Goal: Task Accomplishment & Management: Use online tool/utility

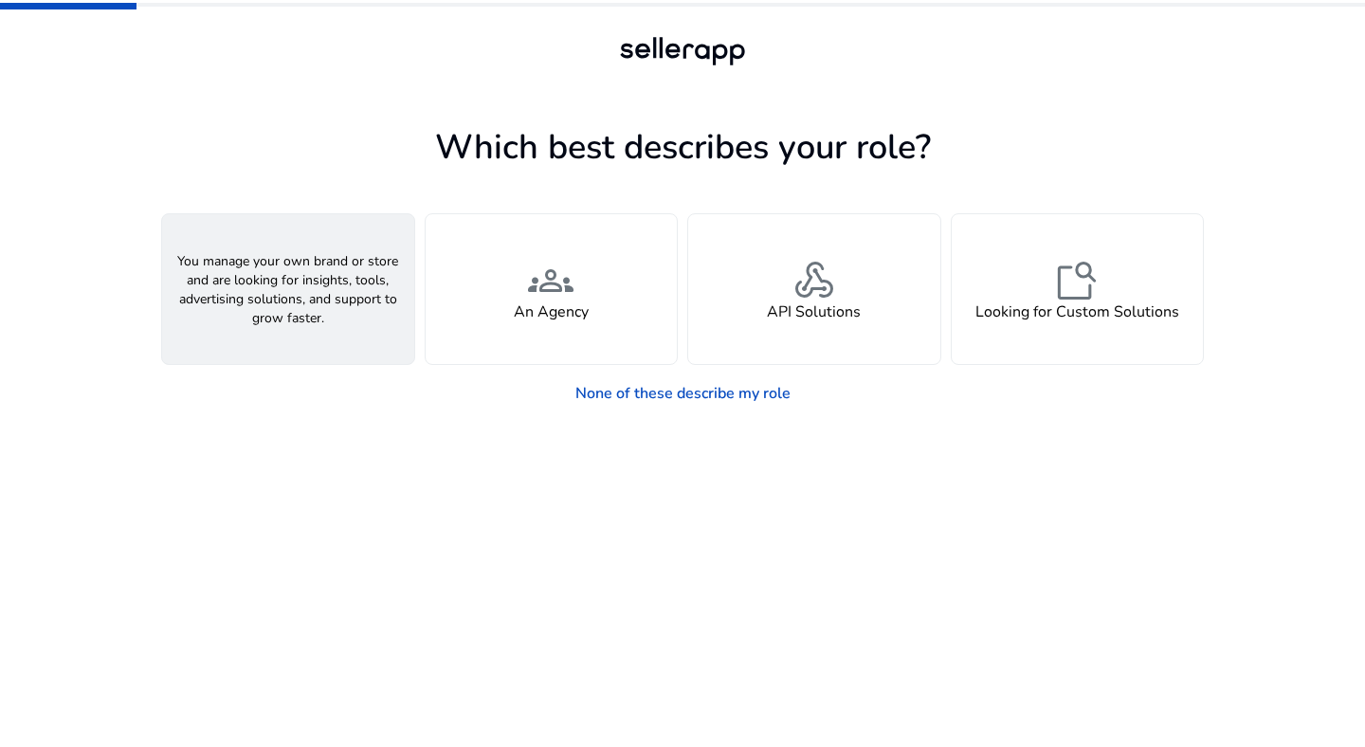
click at [304, 309] on h4 "A Seller" at bounding box center [288, 312] width 57 height 18
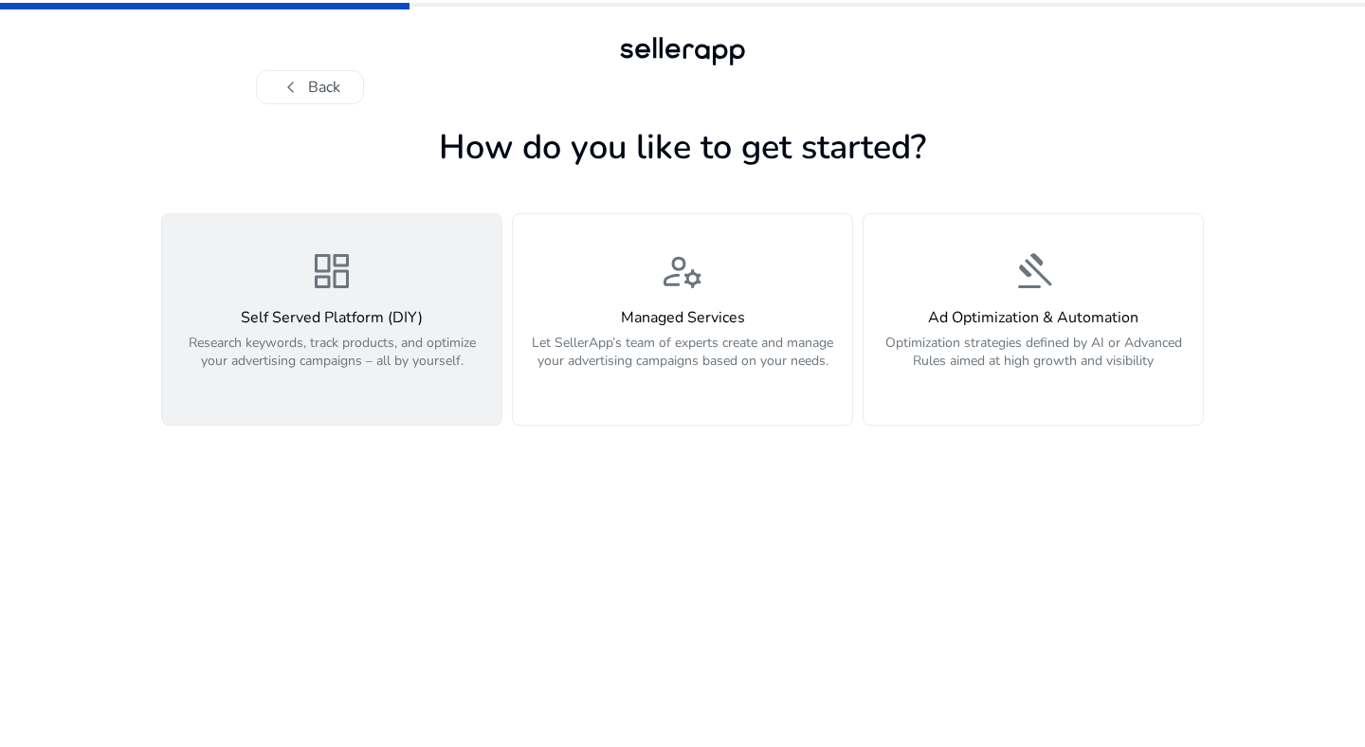
click at [351, 305] on div "dashboard Self Served Platform (DIY) Research keywords, track products, and opt…" at bounding box center [331, 319] width 317 height 142
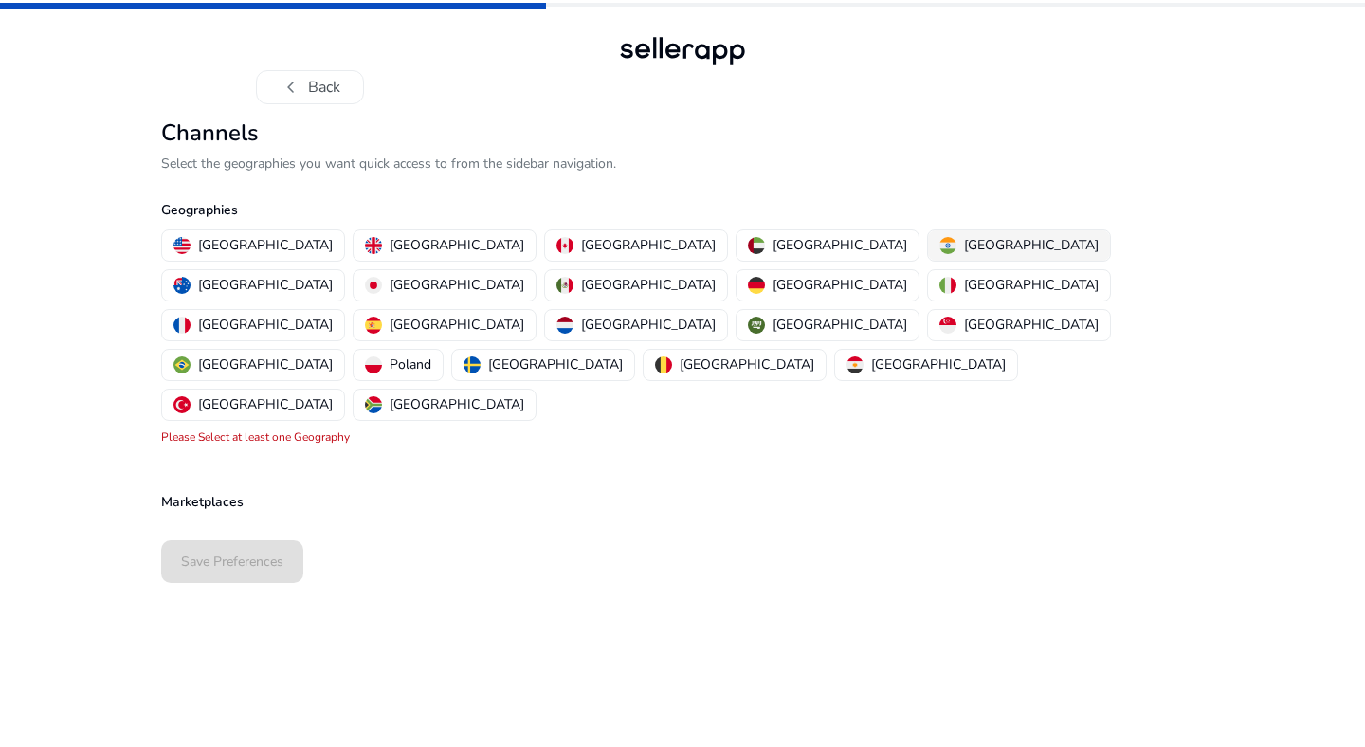
click at [939, 246] on img "button" at bounding box center [947, 245] width 17 height 17
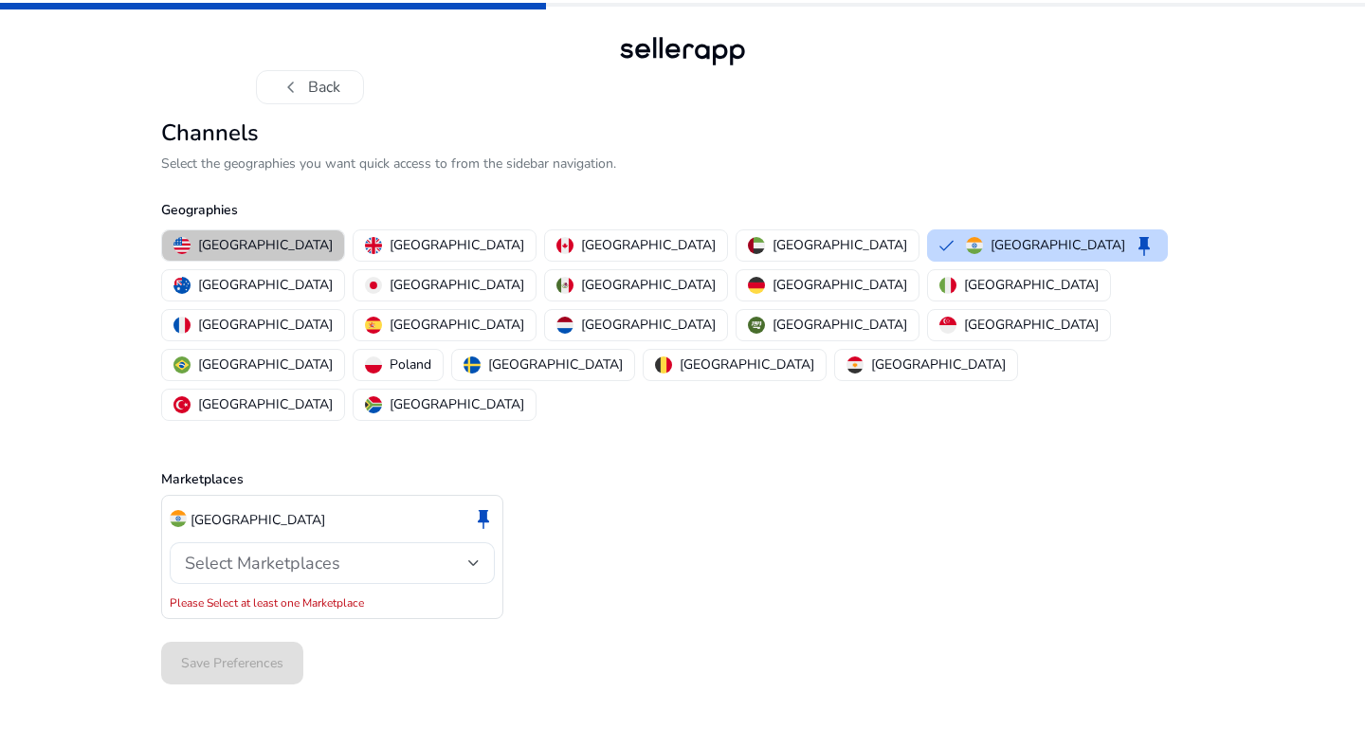
click at [253, 255] on button "[GEOGRAPHIC_DATA]" at bounding box center [253, 245] width 182 height 30
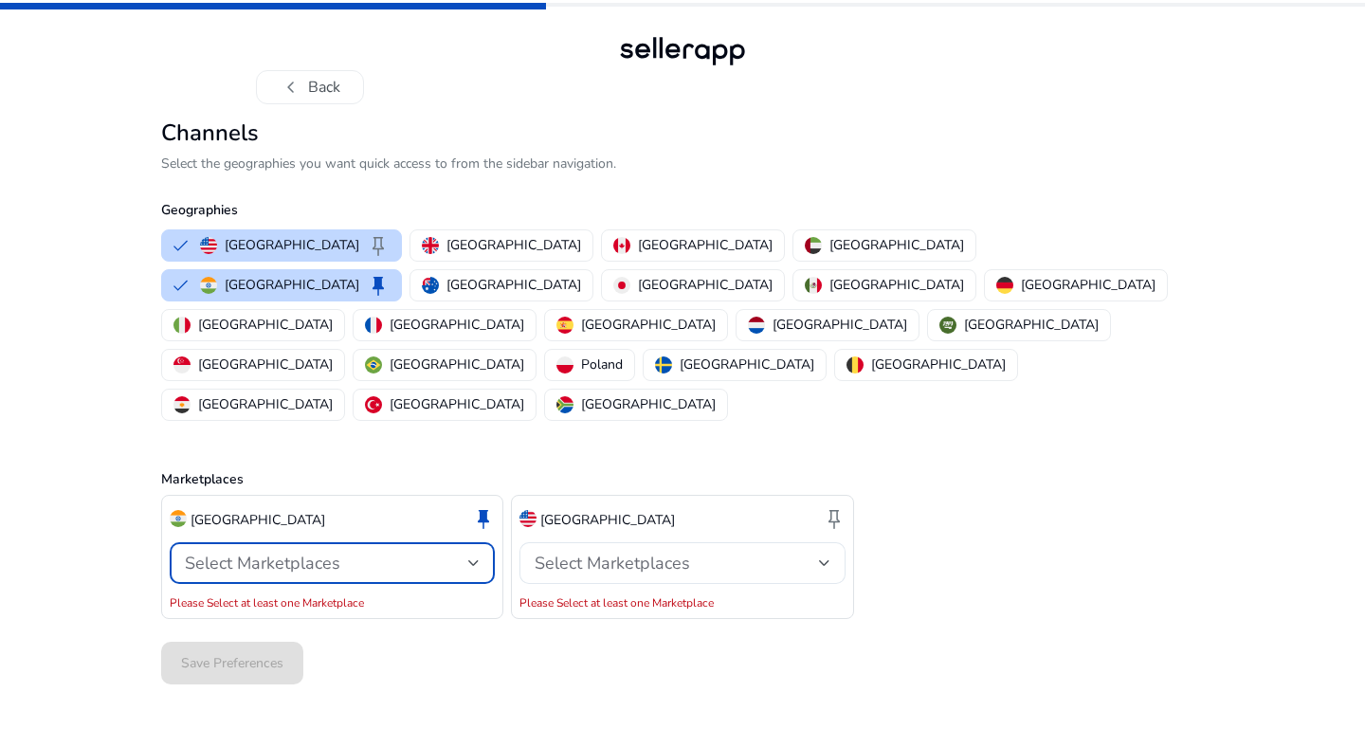
click at [303, 552] on span "Select Marketplaces" at bounding box center [262, 563] width 155 height 23
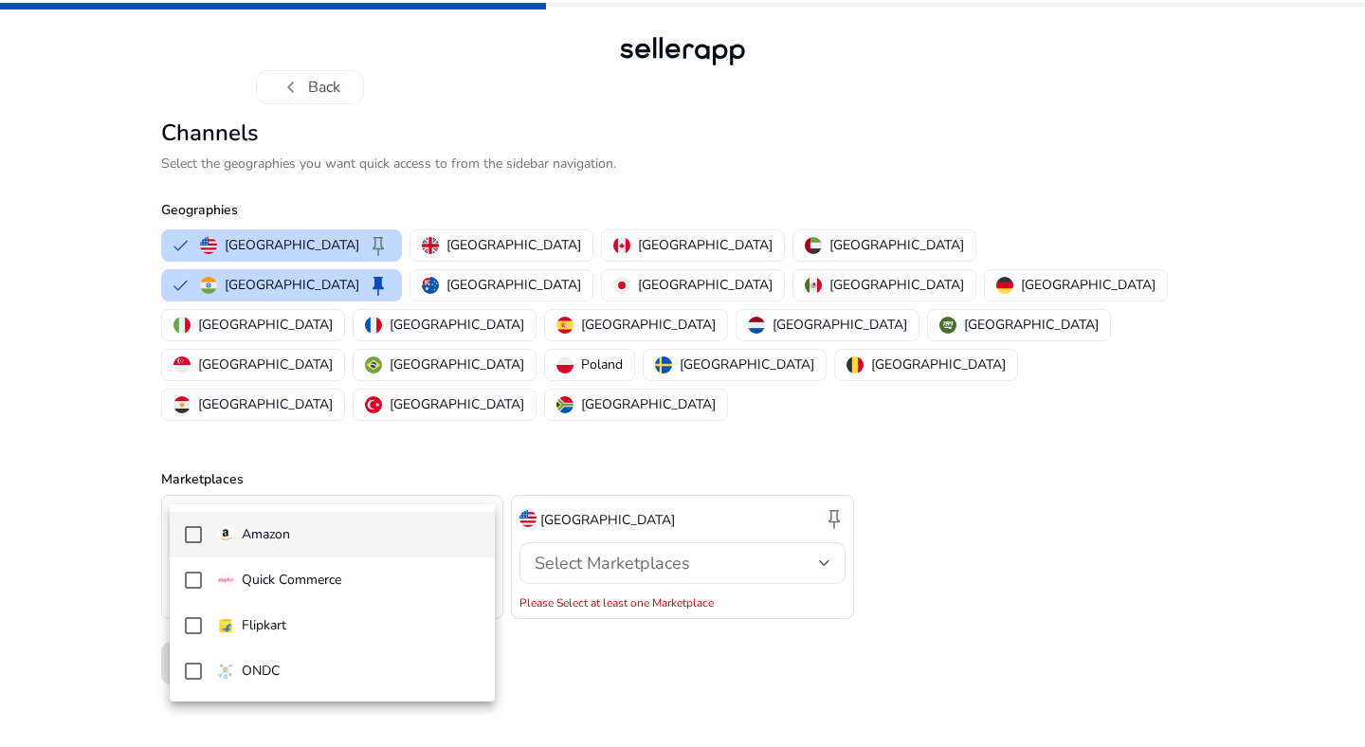
click at [292, 535] on span "Amazon" at bounding box center [348, 534] width 263 height 21
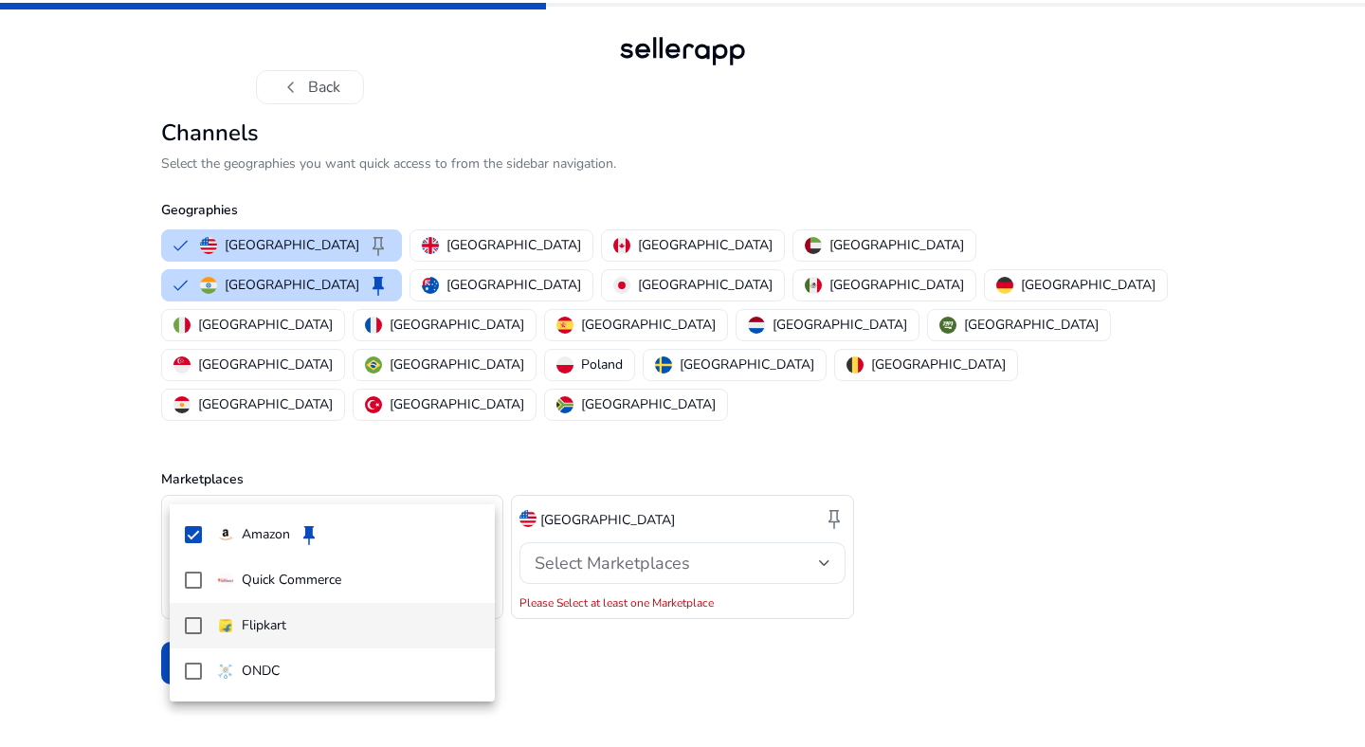
click at [264, 623] on p "Flipkart" at bounding box center [264, 625] width 45 height 21
click at [621, 483] on div at bounding box center [682, 373] width 1365 height 747
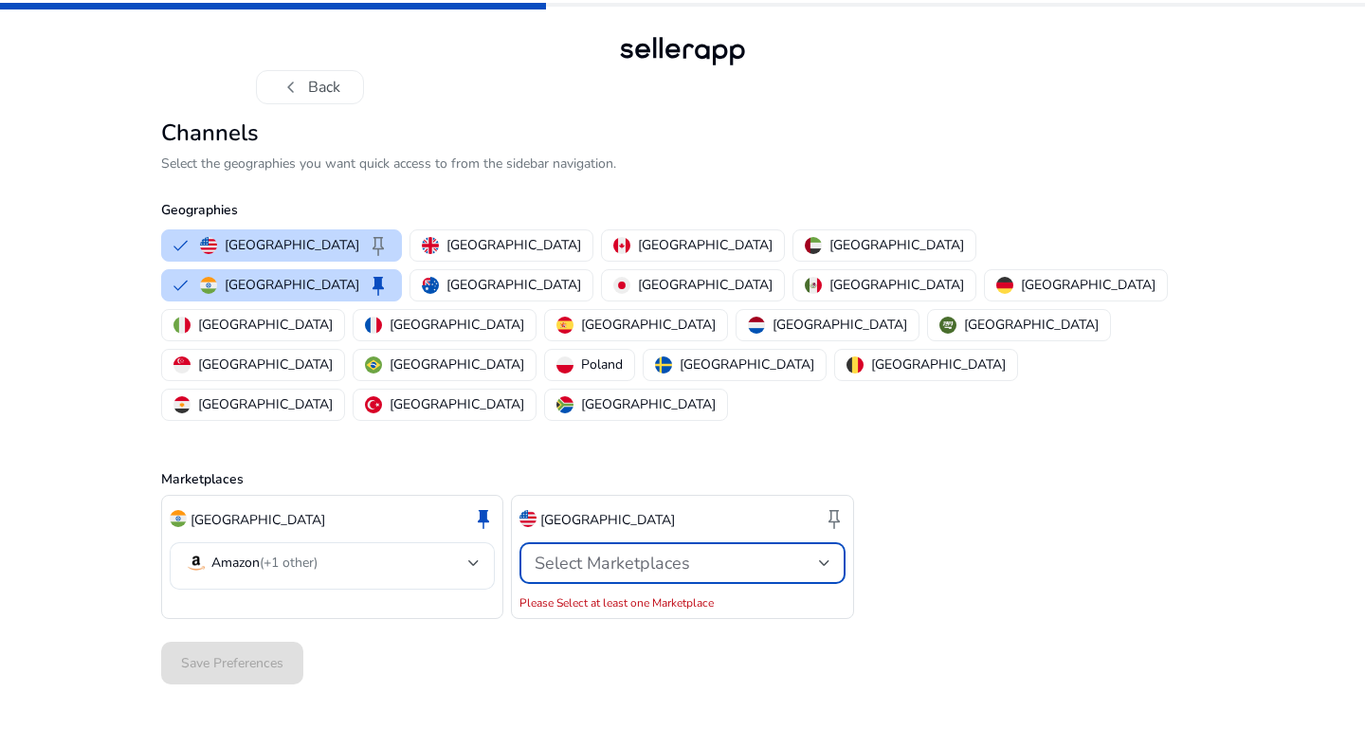
click at [621, 552] on span "Select Marketplaces" at bounding box center [612, 563] width 155 height 23
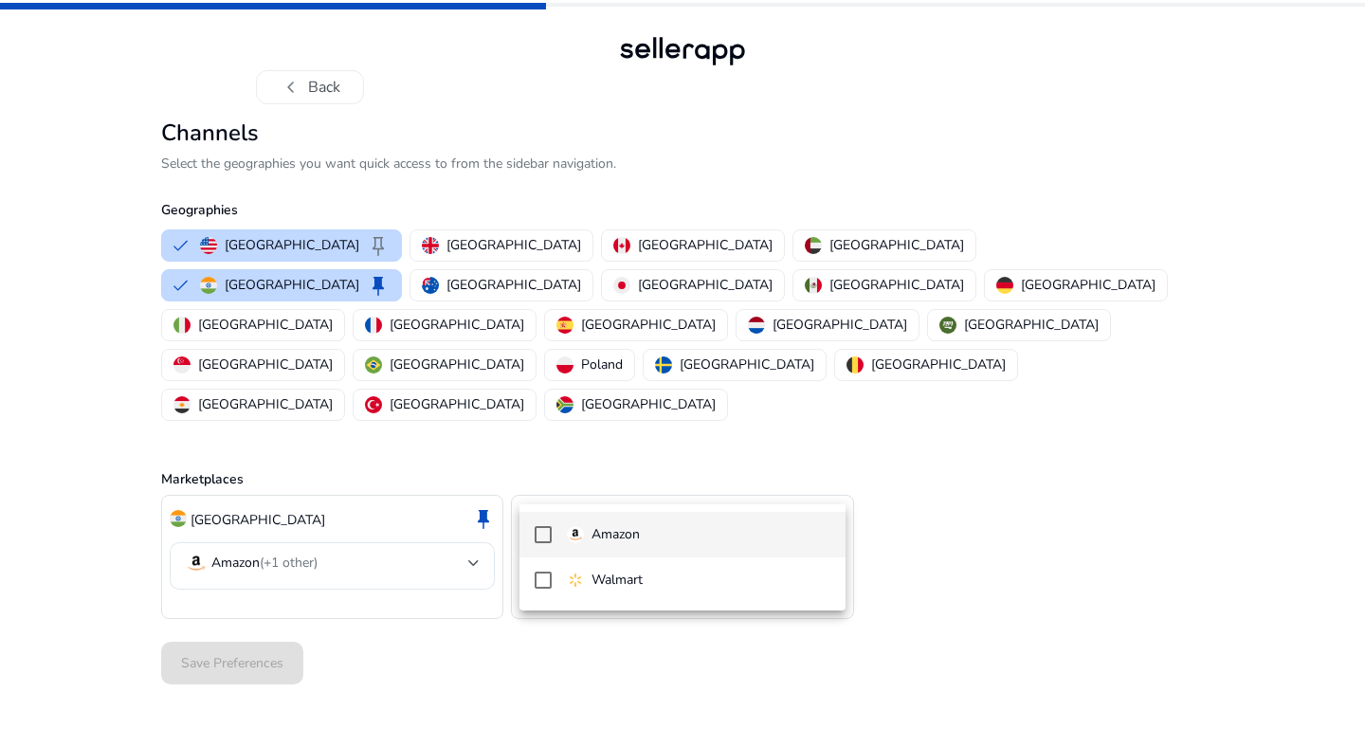
click at [579, 551] on mat-option "Amazon" at bounding box center [681, 535] width 325 height 46
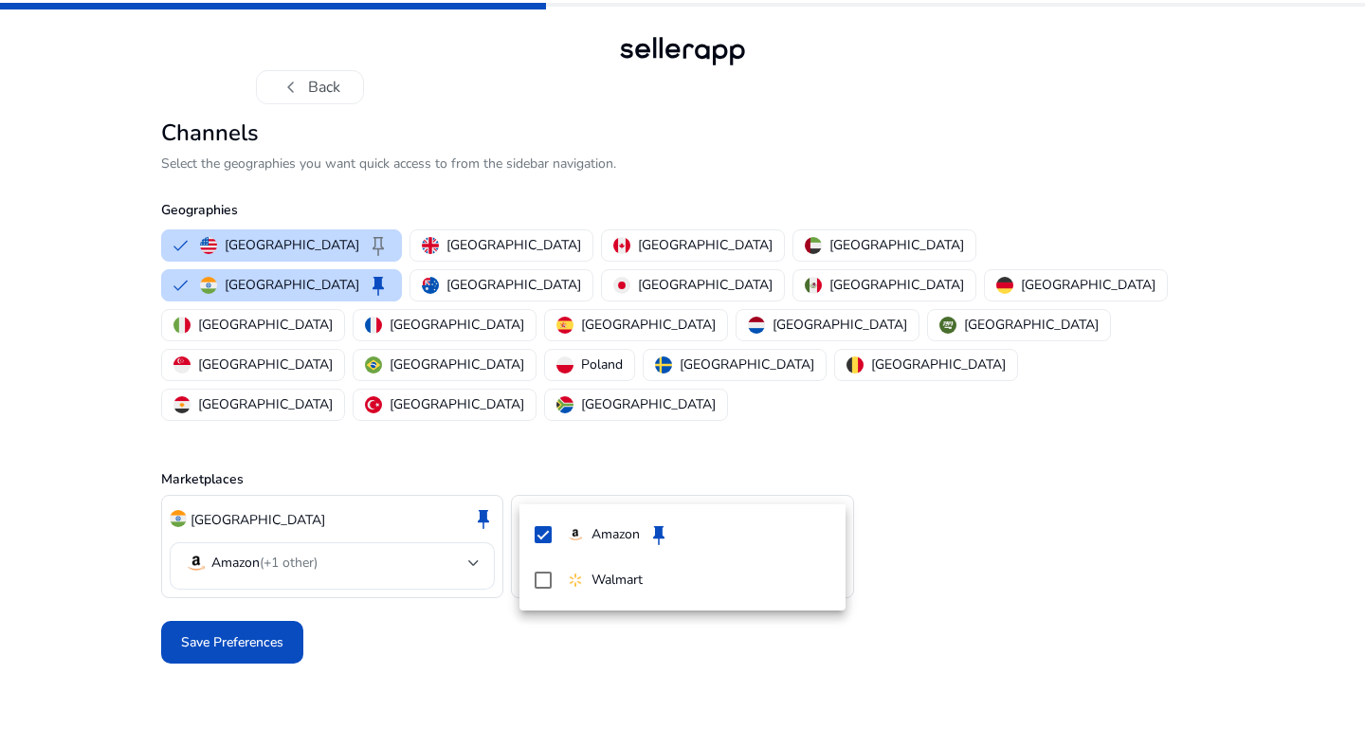
click at [238, 562] on div at bounding box center [682, 373] width 1365 height 747
click at [238, 632] on span "Save Preferences" at bounding box center [232, 642] width 102 height 20
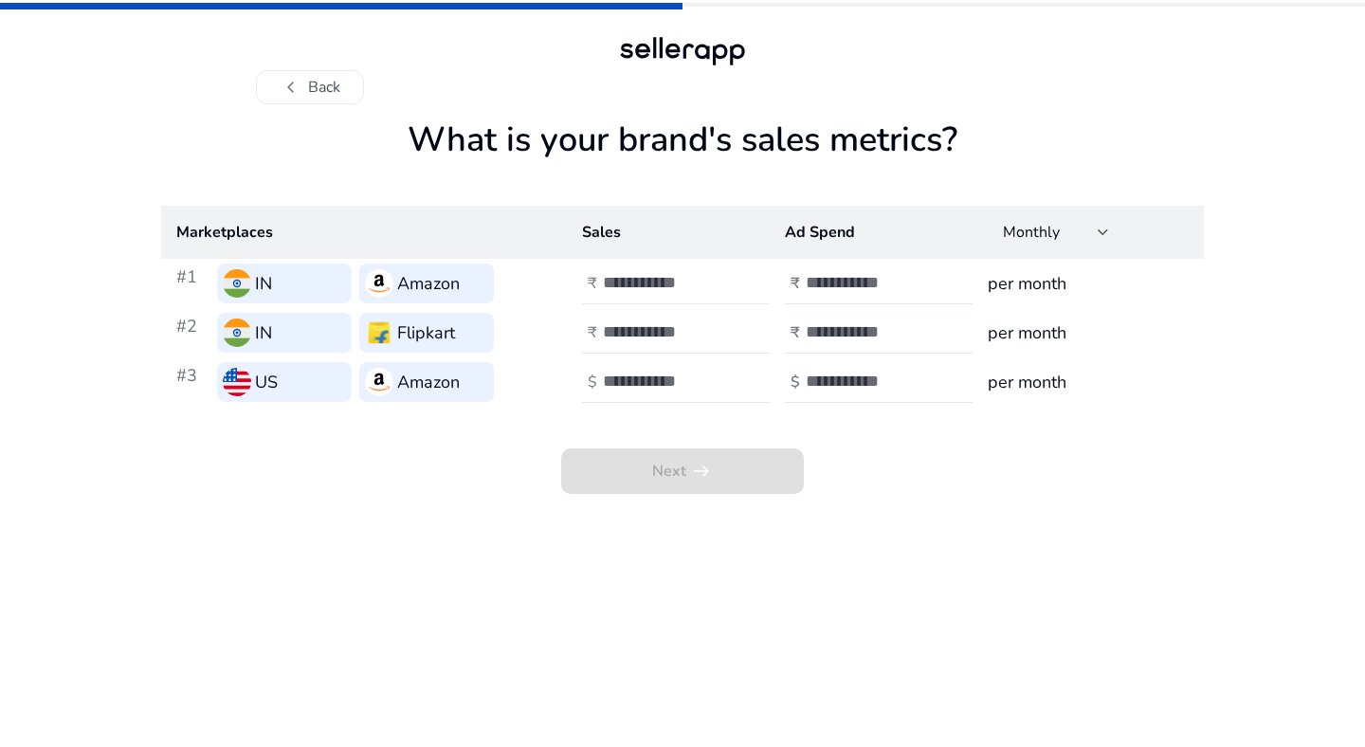
click at [664, 282] on input "number" at bounding box center [667, 282] width 128 height 21
type input "*"
type input "******"
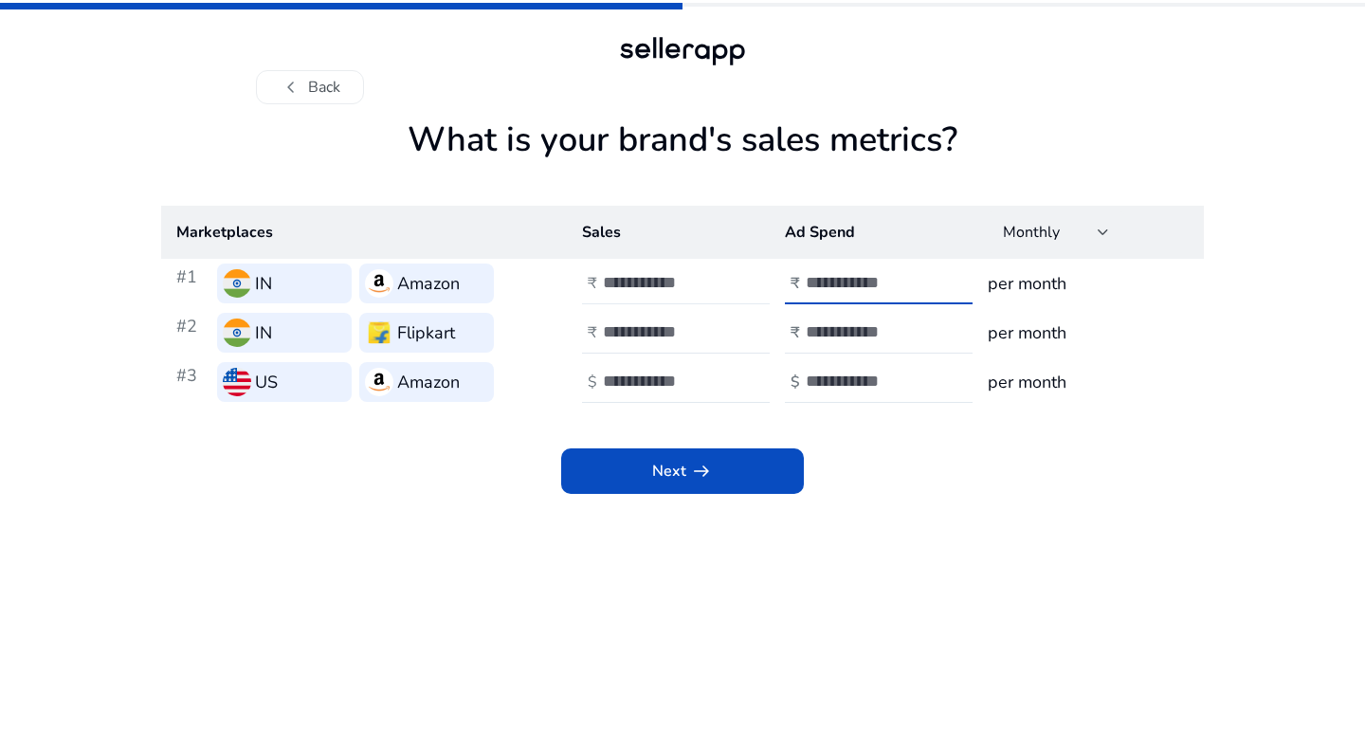
type input "******"
type input "****"
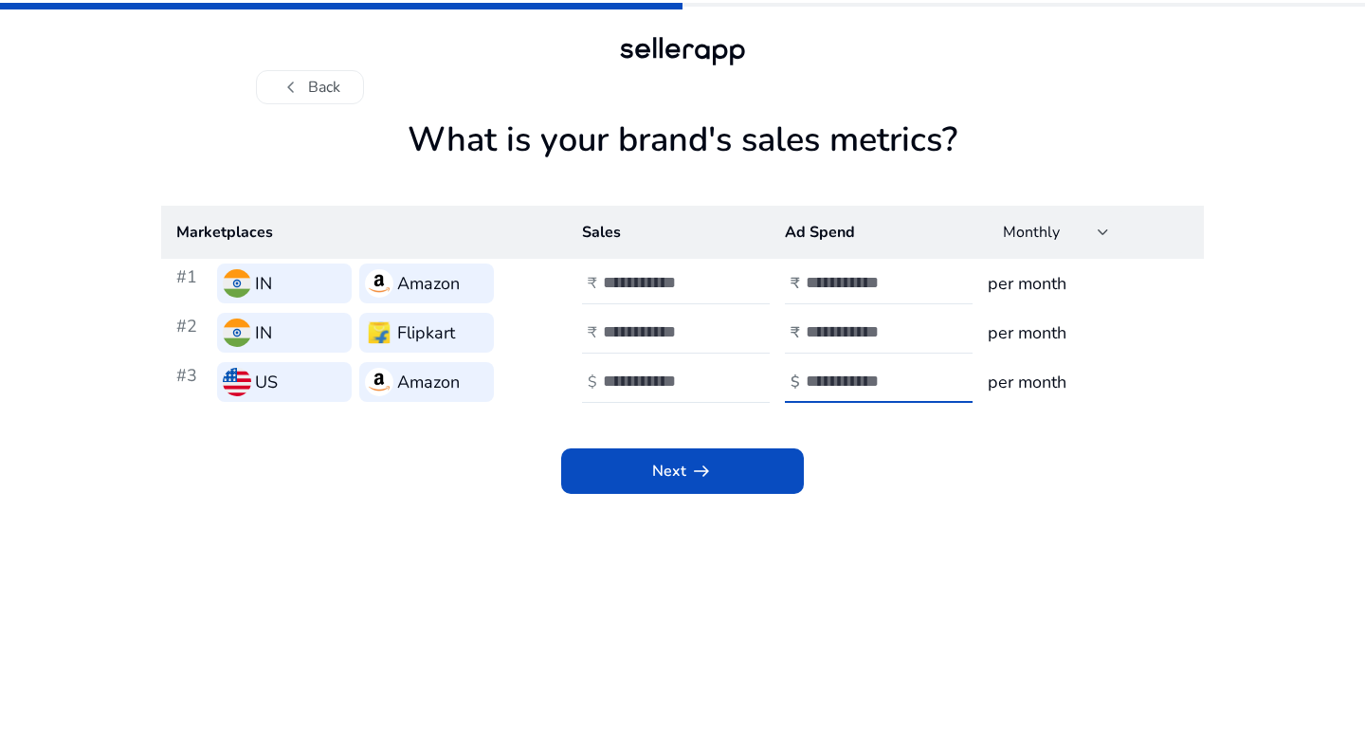
click at [698, 496] on app-sales-metrics "What is your brand's sales metrics? Marketplaces Sales Ad Spend Monthly #1 IN A…" at bounding box center [682, 433] width 1043 height 628
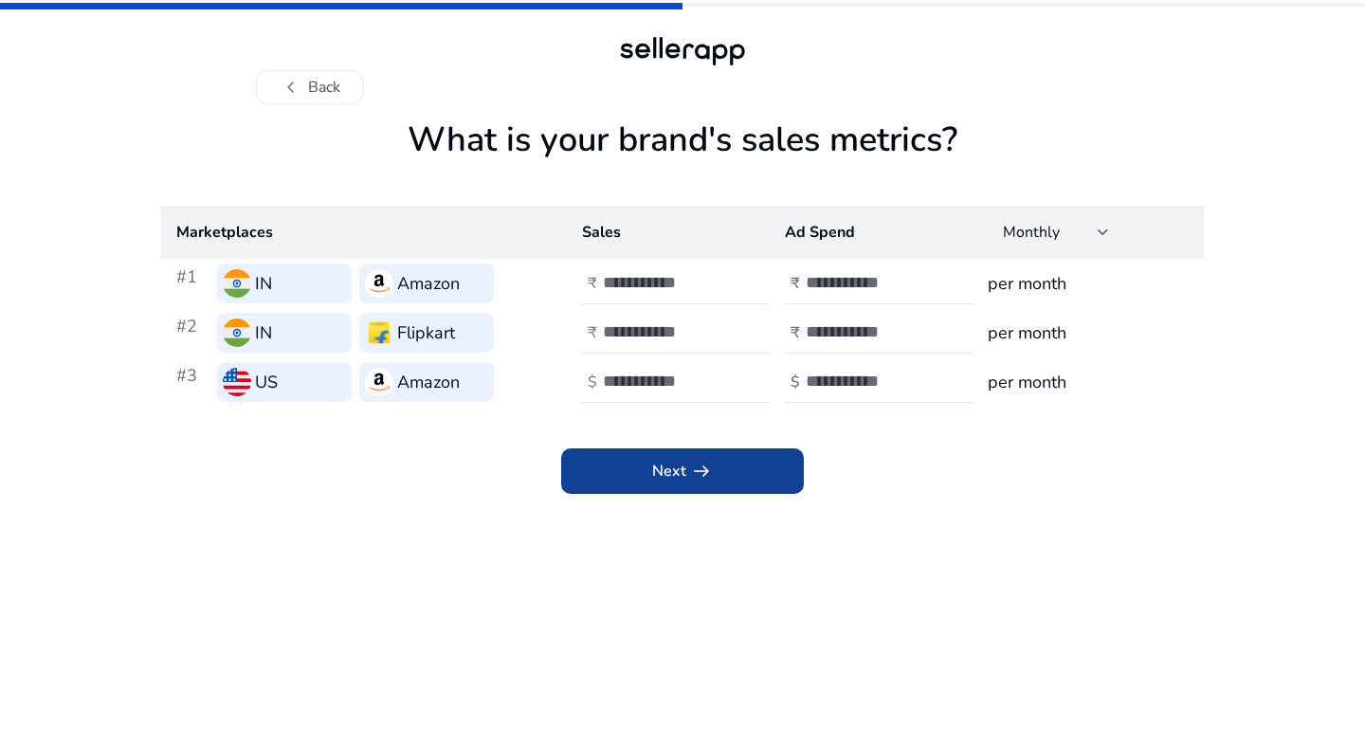
click at [699, 494] on span at bounding box center [682, 471] width 243 height 46
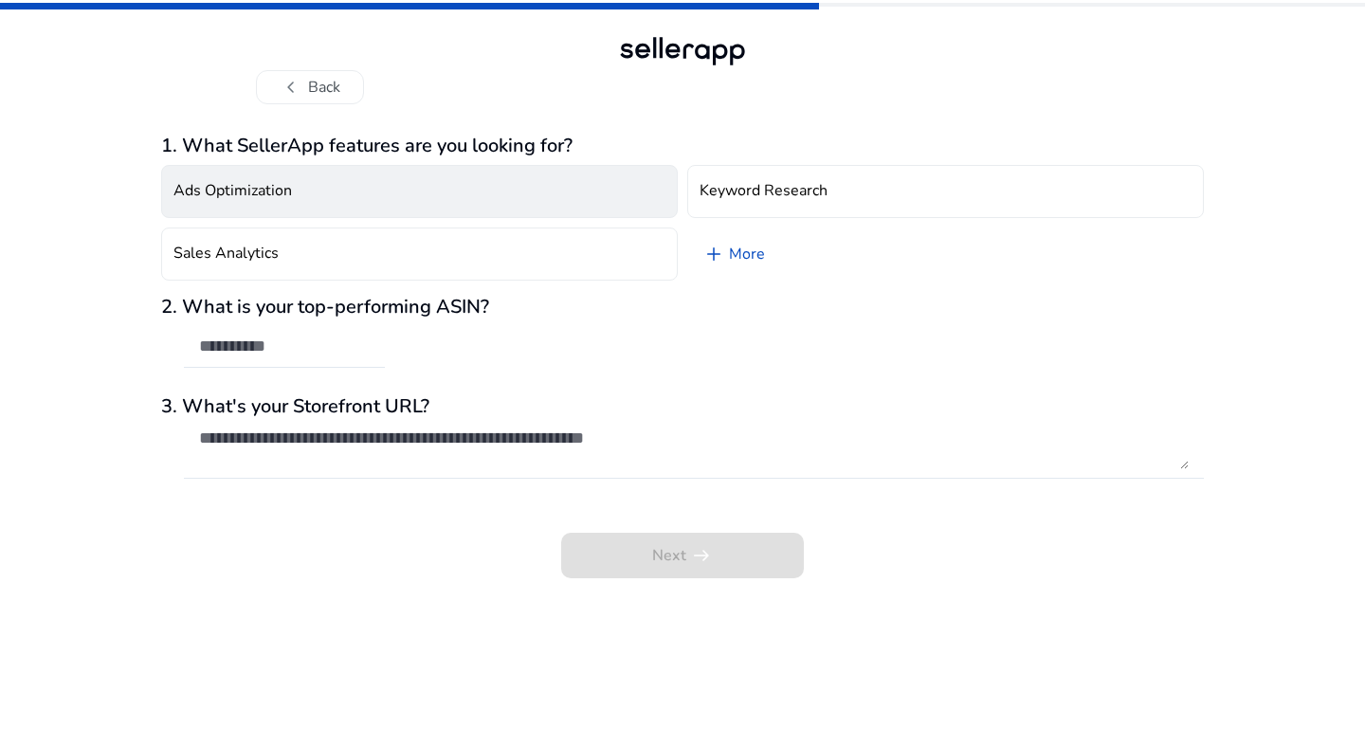
click at [388, 172] on button "Ads Optimization" at bounding box center [419, 191] width 517 height 53
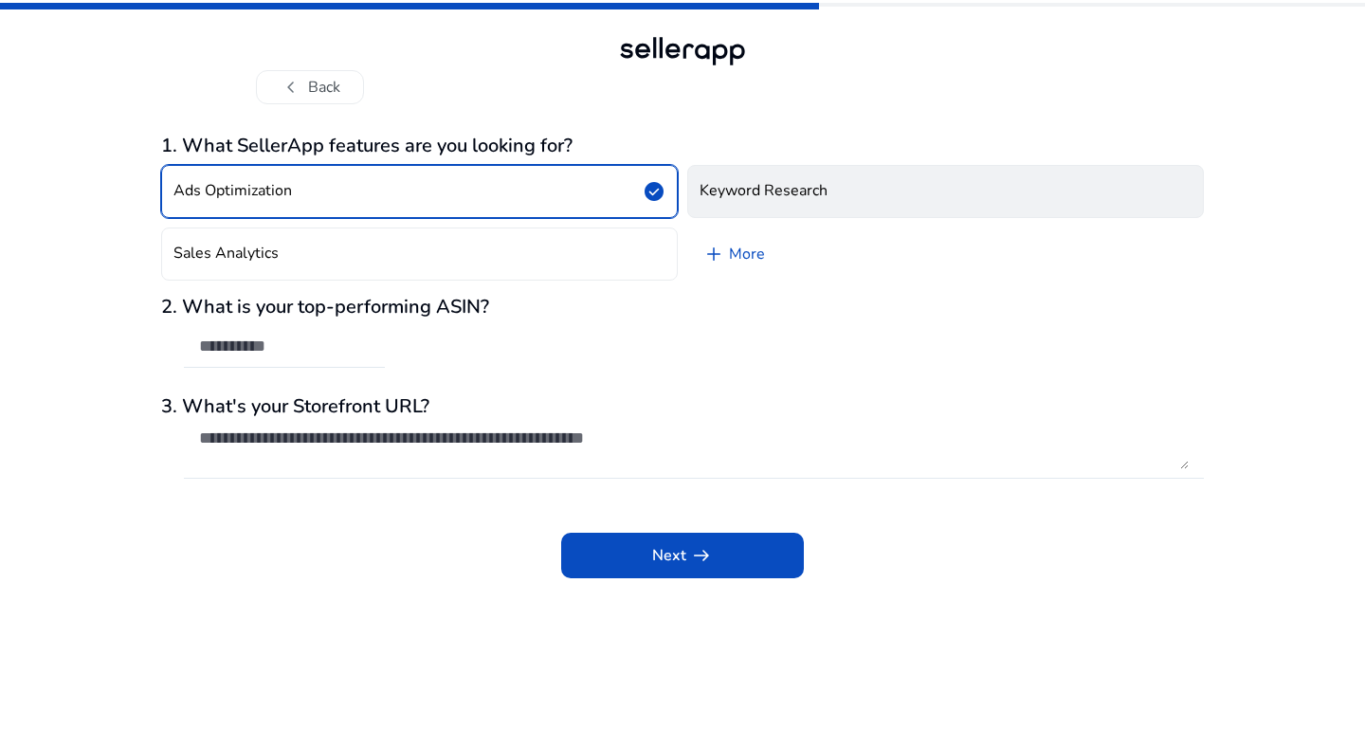
click at [806, 189] on h4 "Keyword Research" at bounding box center [764, 191] width 128 height 18
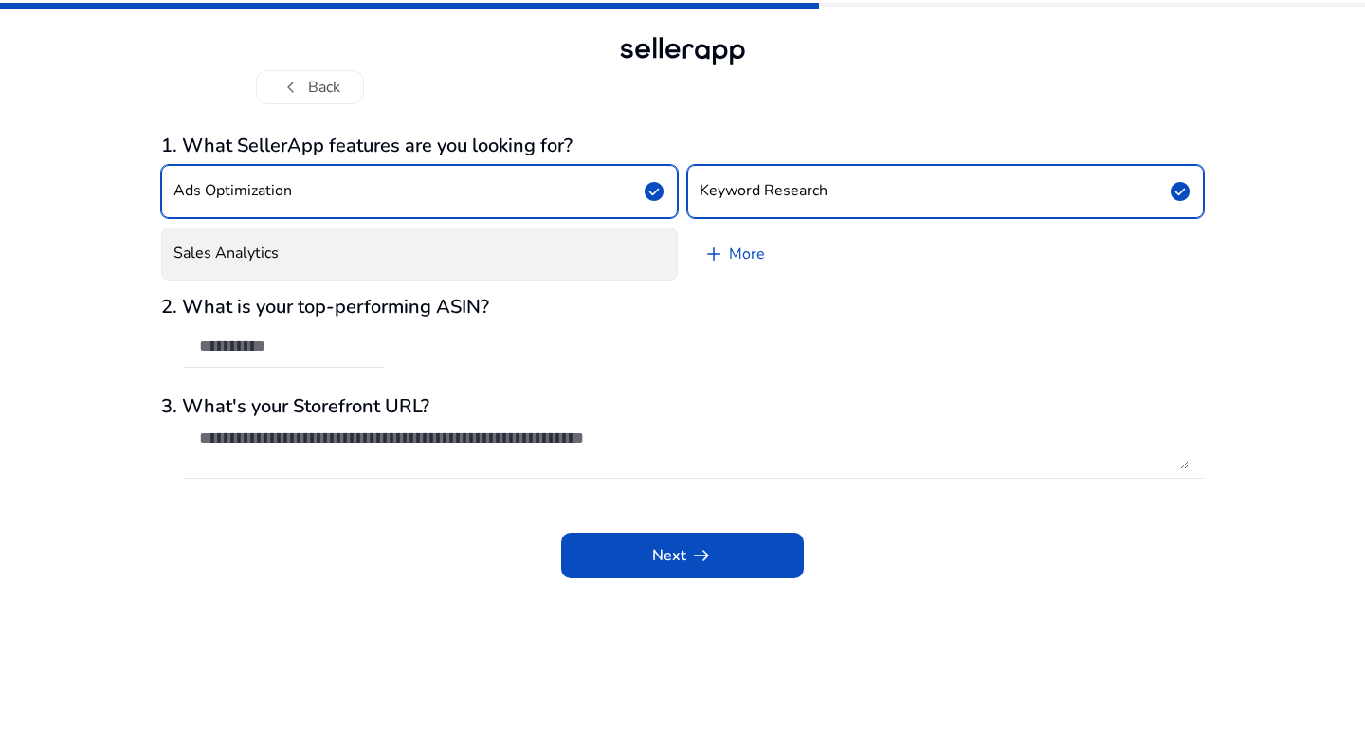
click at [535, 256] on button "Sales Analytics" at bounding box center [419, 254] width 517 height 53
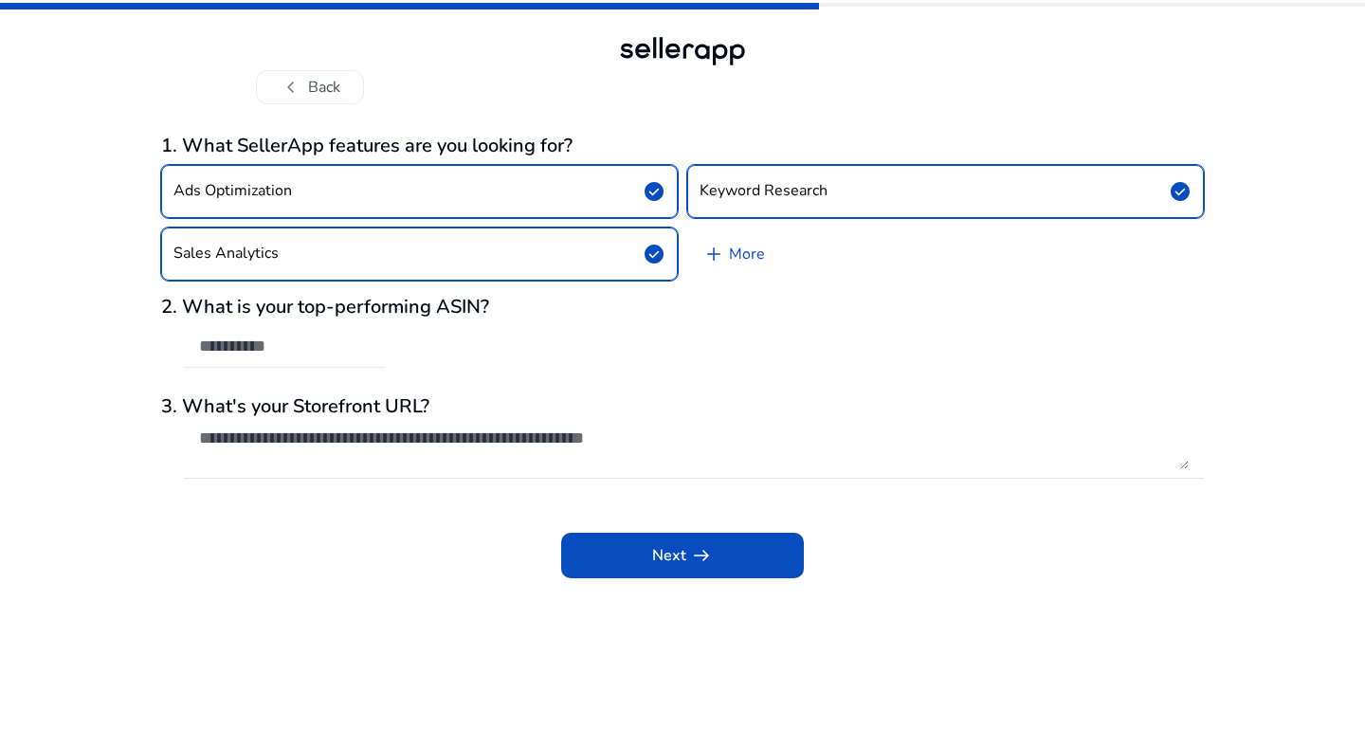
click at [328, 351] on input "text" at bounding box center [284, 346] width 171 height 21
paste input "**********"
type input "**********"
click at [632, 517] on div "Next arrow_right_alt" at bounding box center [682, 542] width 1043 height 72
click at [634, 549] on span at bounding box center [682, 556] width 243 height 46
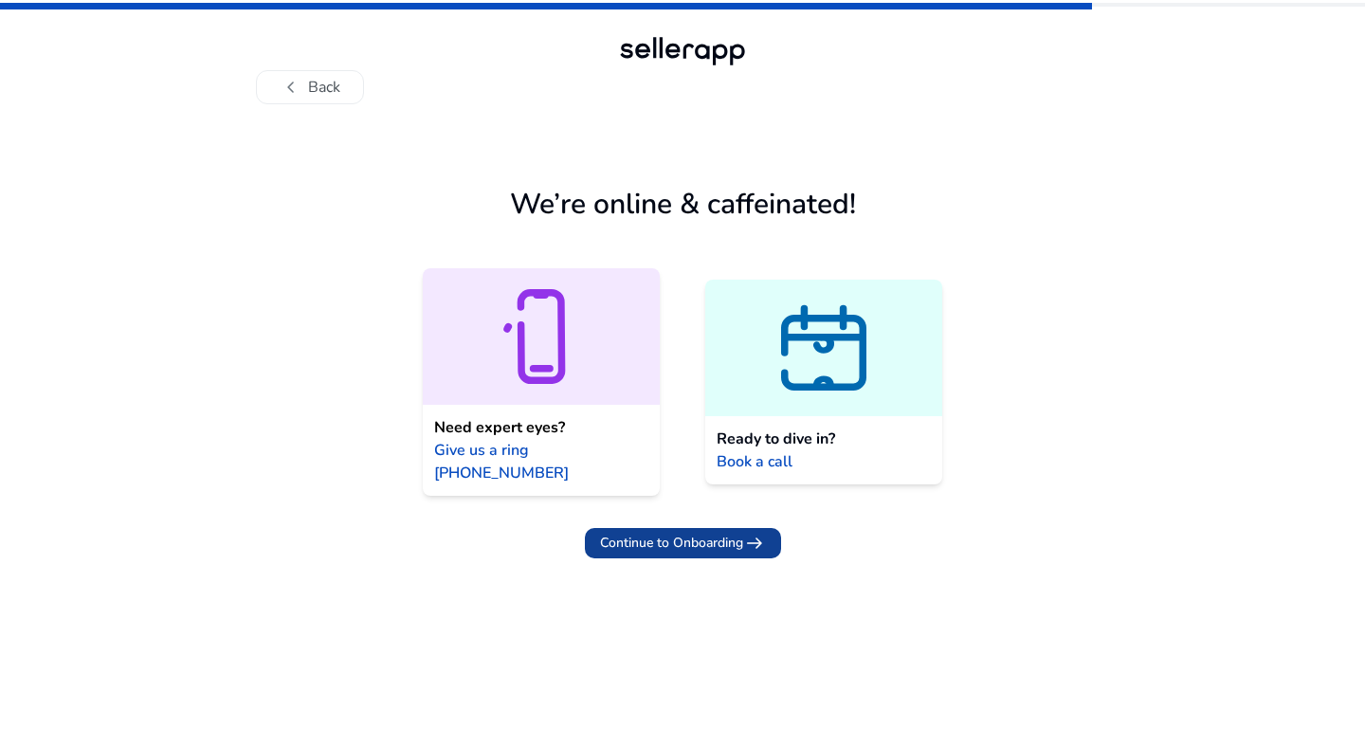
click at [641, 533] on span "Continue to Onboarding" at bounding box center [671, 543] width 143 height 20
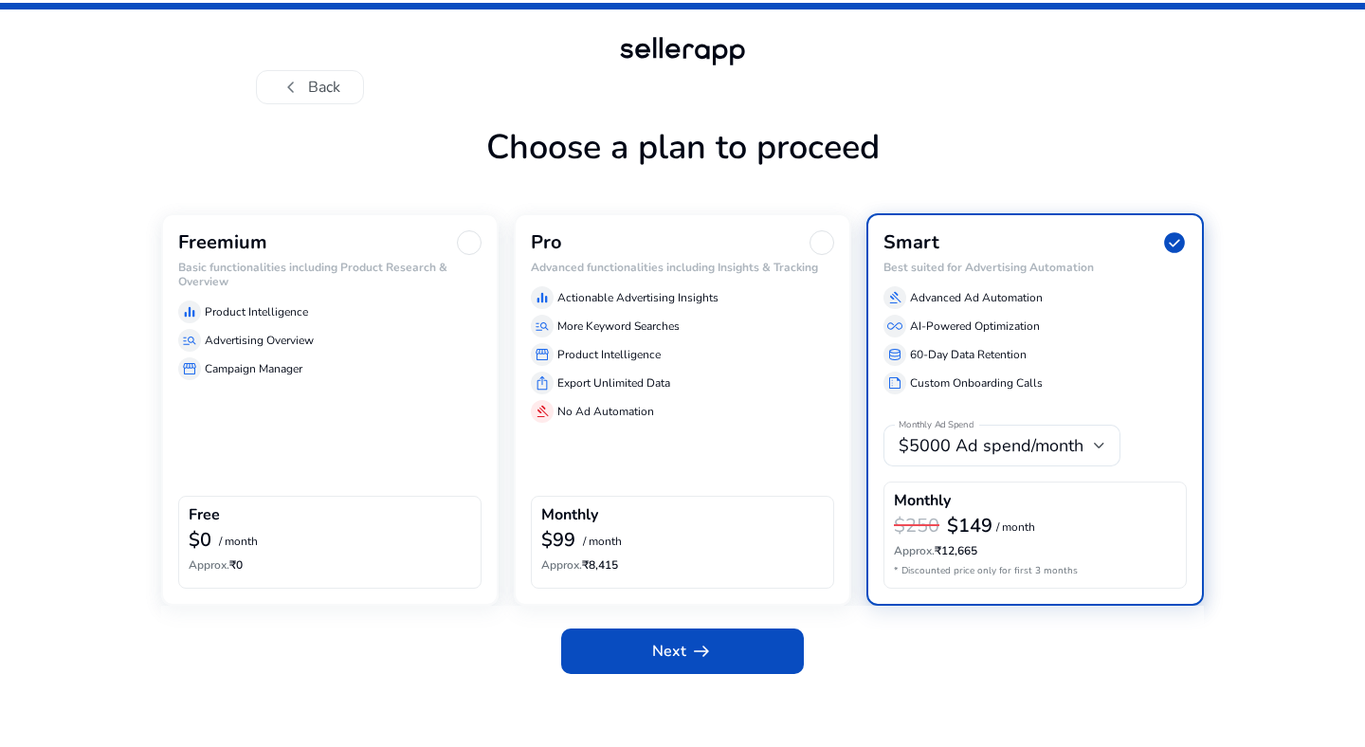
click at [388, 524] on div "Free" at bounding box center [330, 517] width 282 height 22
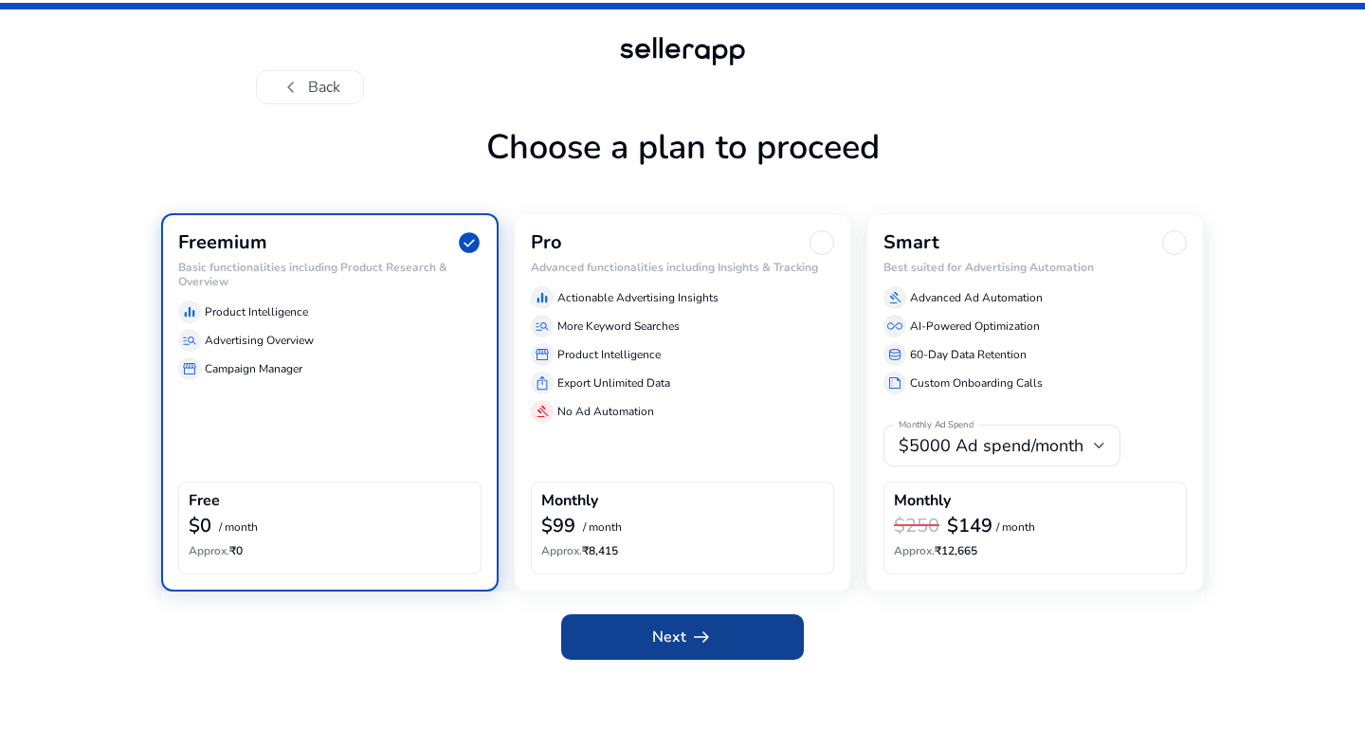
click at [765, 646] on span at bounding box center [682, 637] width 243 height 46
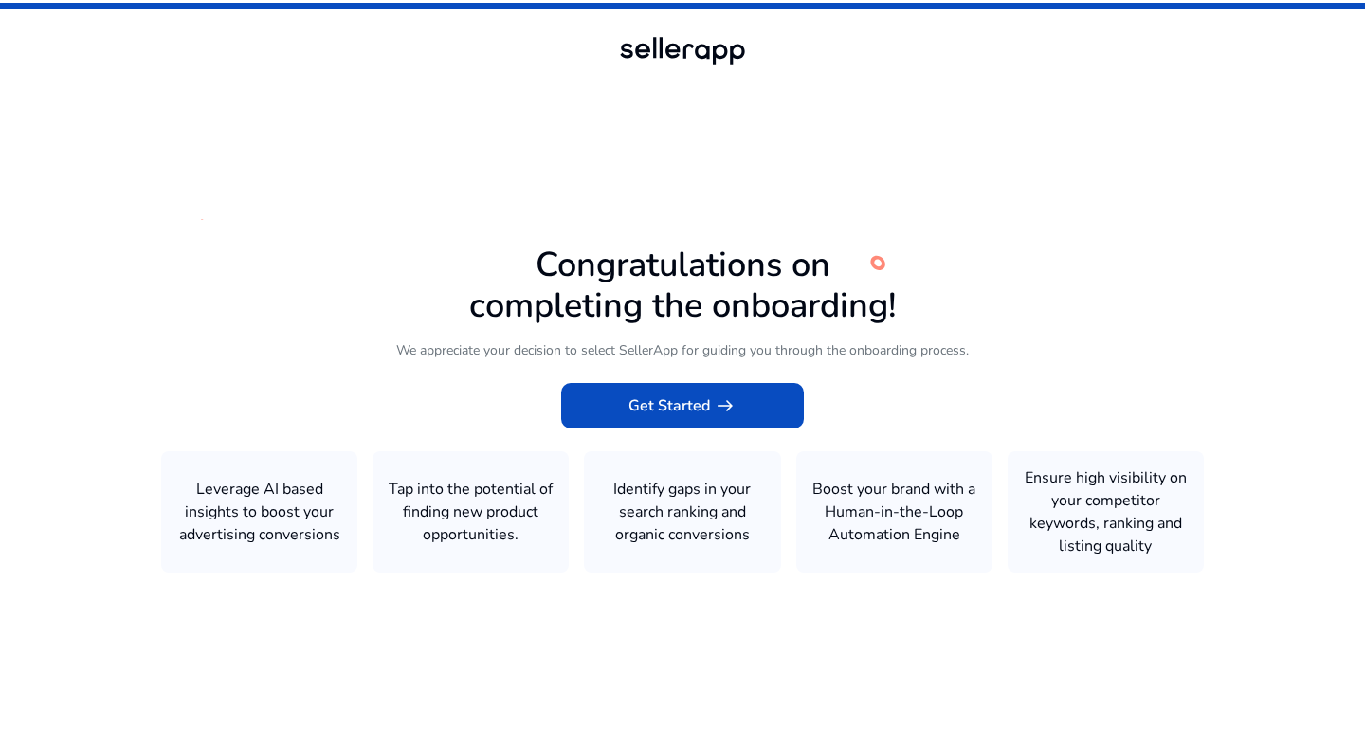
click at [716, 429] on icon at bounding box center [682, 369] width 1365 height 739
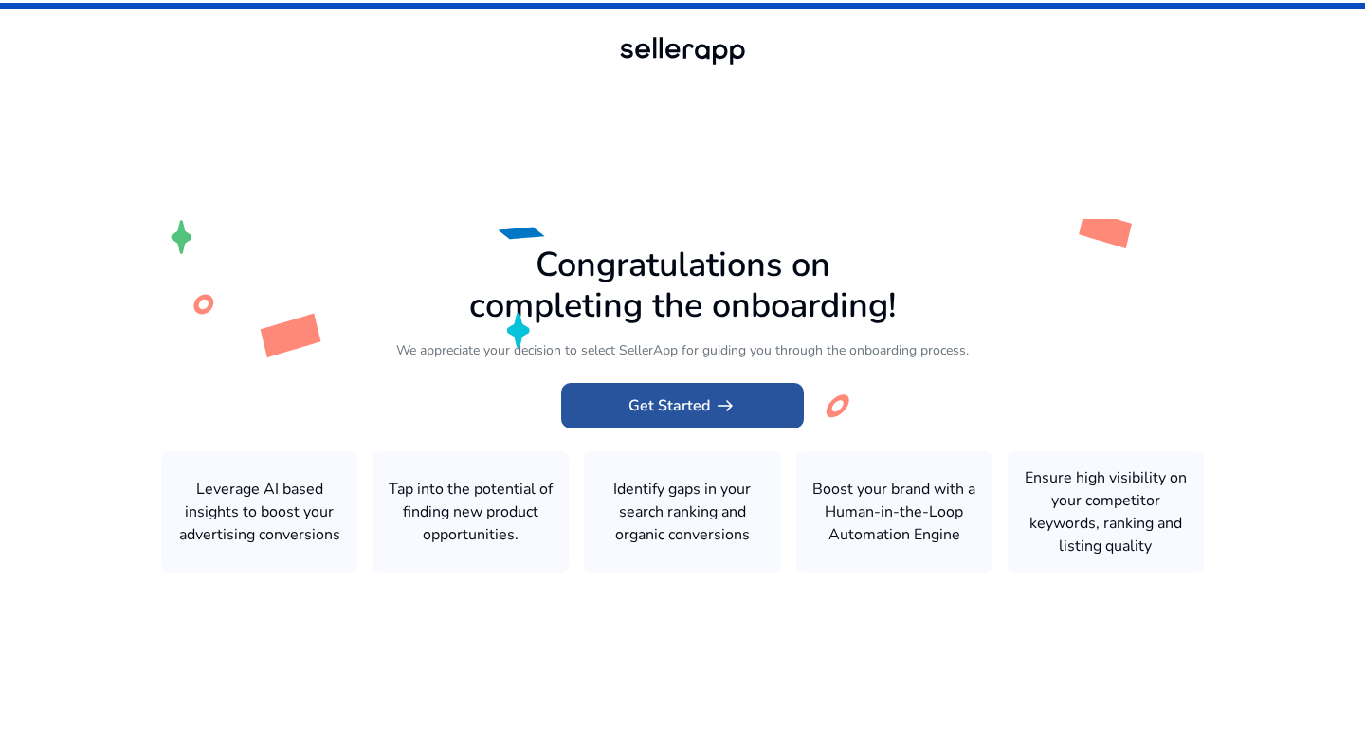
click at [714, 407] on span "arrow_right_alt" at bounding box center [725, 405] width 23 height 23
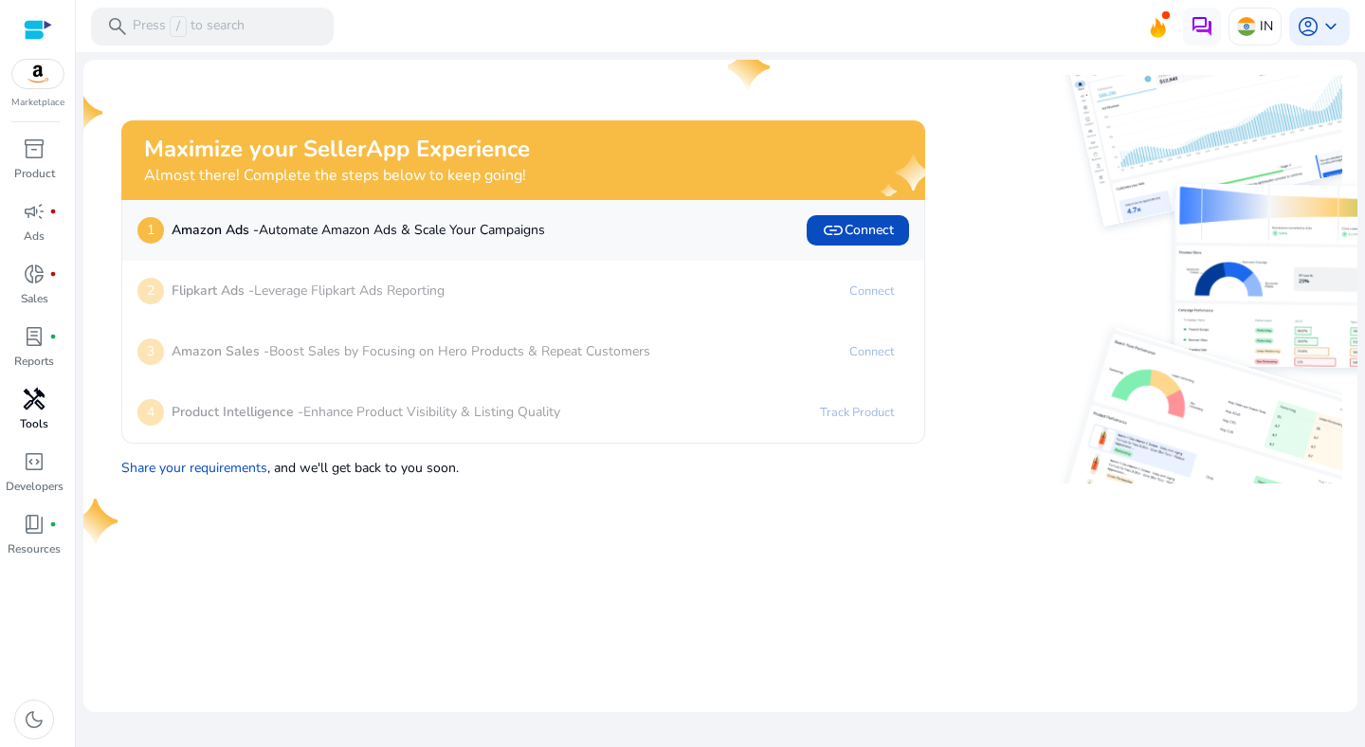
click at [46, 388] on div "handyman" at bounding box center [34, 399] width 53 height 30
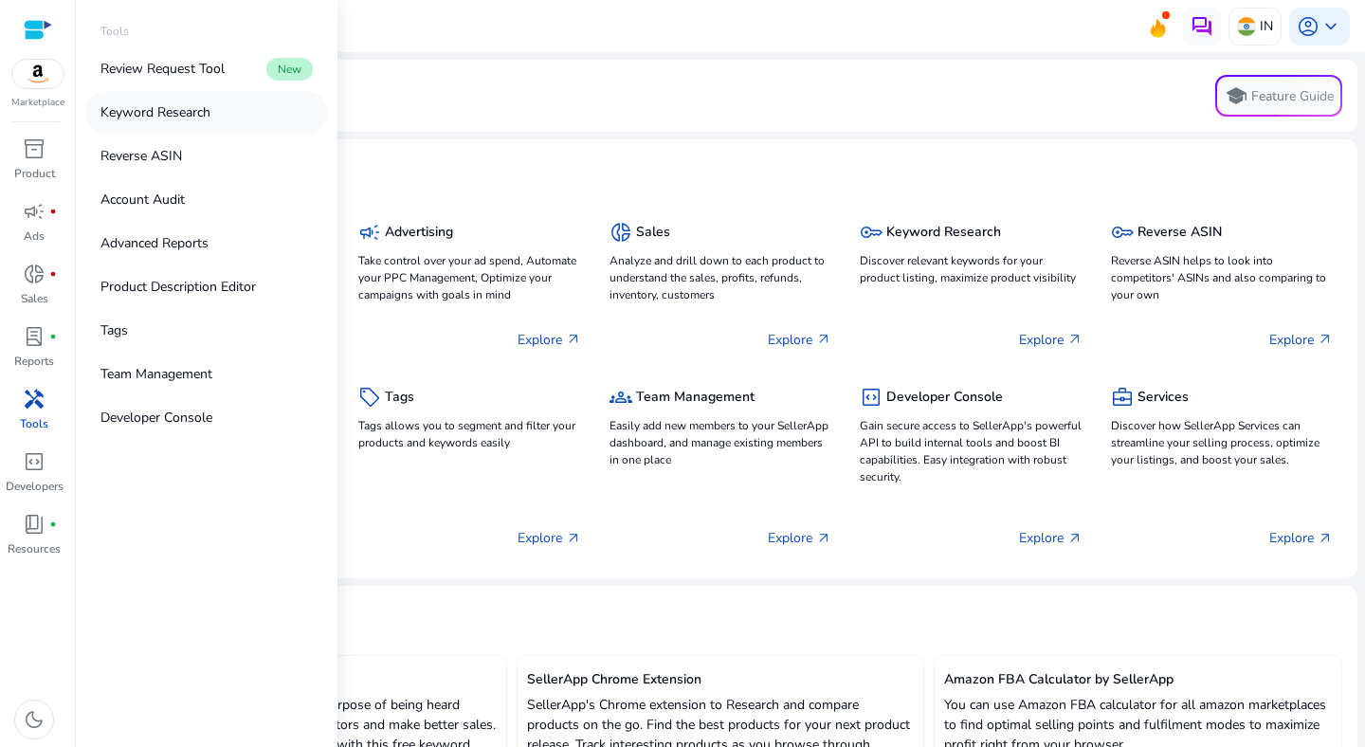
click at [194, 133] on link "Keyword Research" at bounding box center [206, 112] width 243 height 43
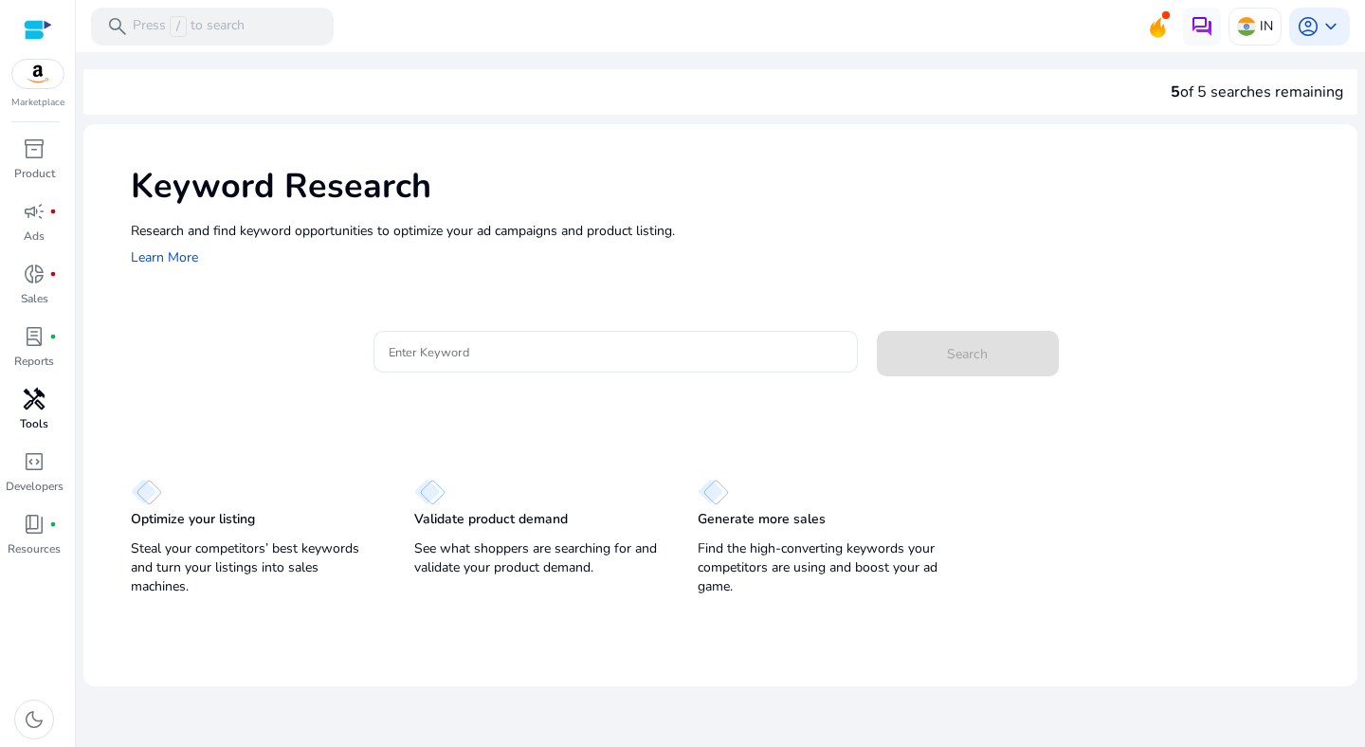
click at [33, 410] on span "handyman" at bounding box center [34, 399] width 23 height 23
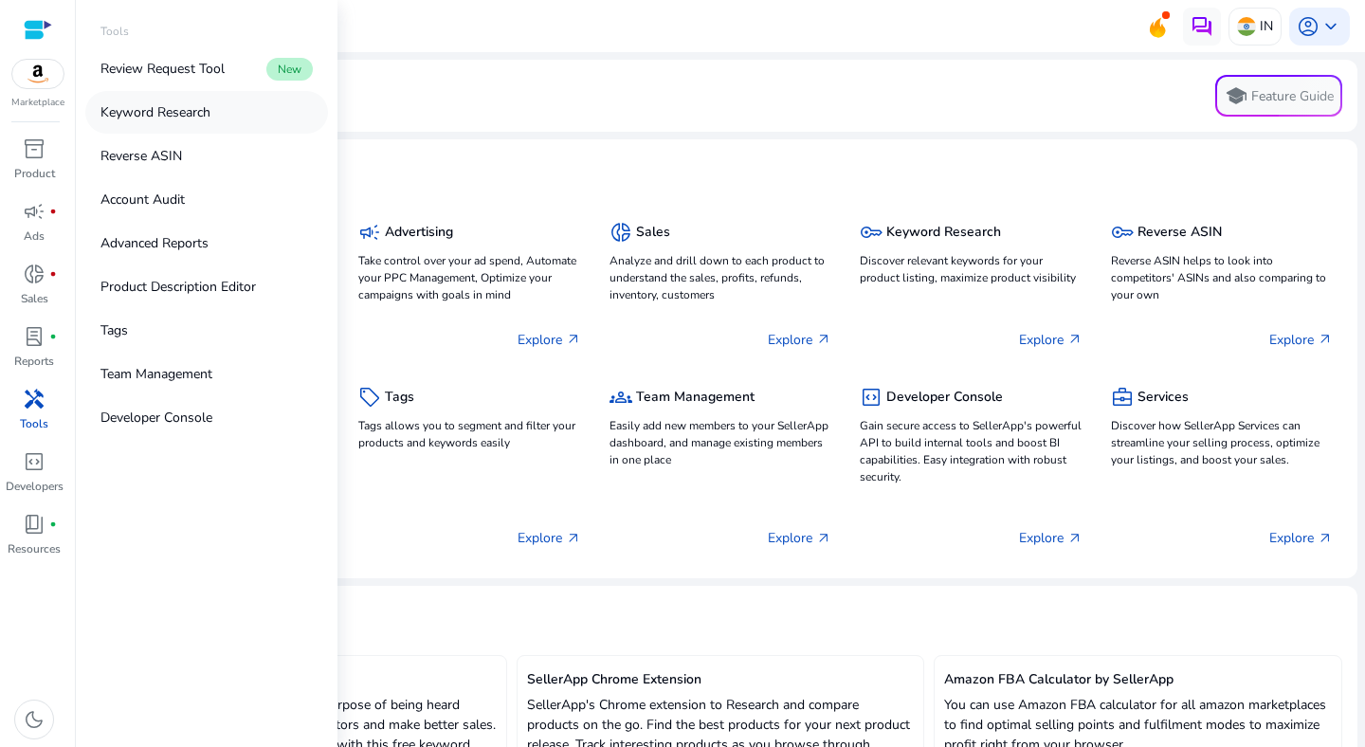
click at [184, 106] on p "Keyword Research" at bounding box center [155, 112] width 110 height 20
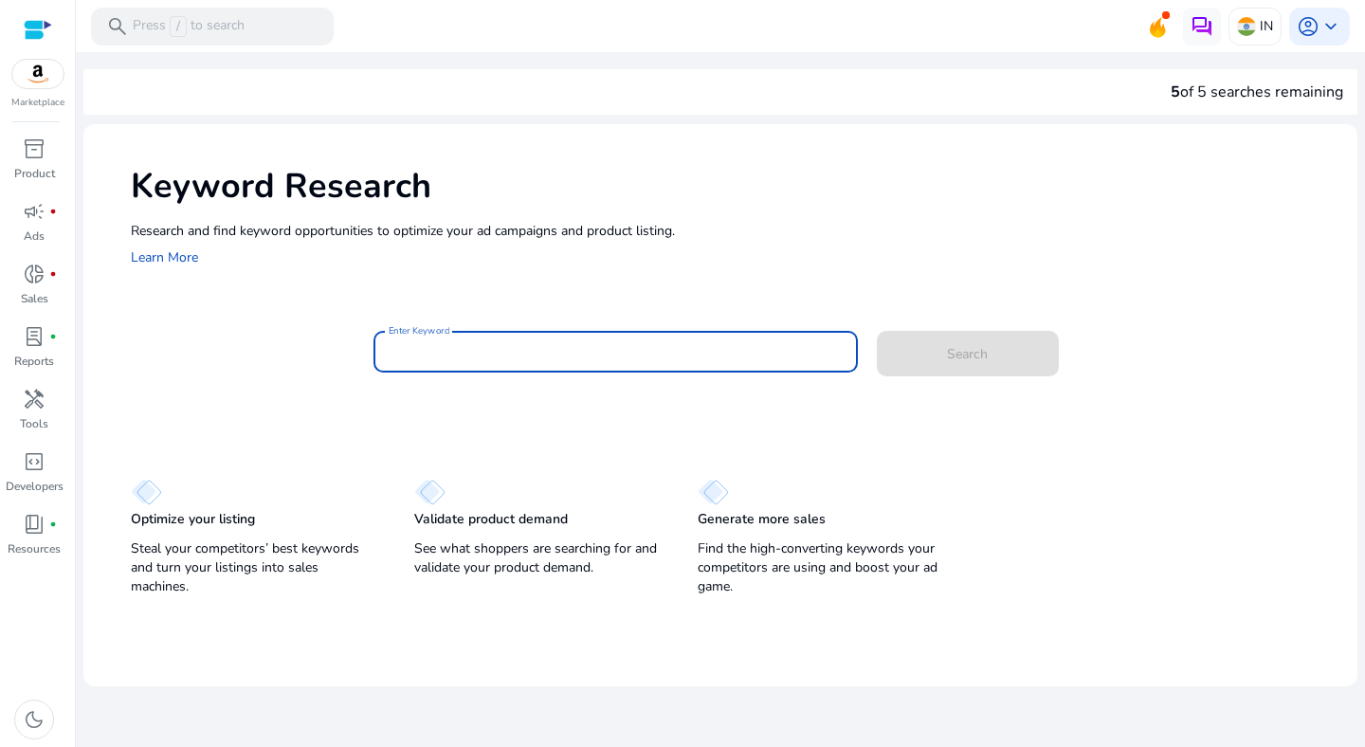
click at [609, 341] on input "Enter Keyword" at bounding box center [616, 351] width 454 height 21
paste input "**********"
type input "**********"
